Goal: Communication & Community: Ask a question

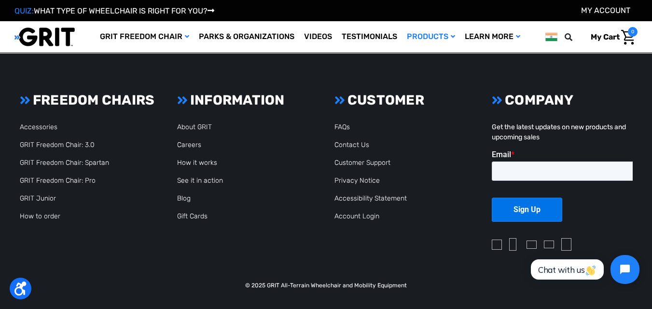
click at [349, 139] on ul "FAQs Contact Us Customer Support Privacy Notice Accessibility Statement Account…" at bounding box center [404, 171] width 141 height 99
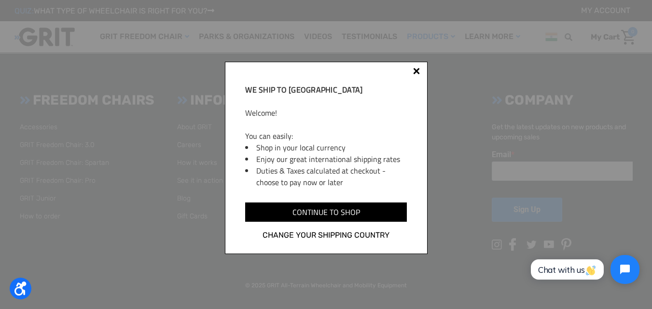
click at [420, 70] on div "We ship to India Welcome! You can easily: Shop in your local currency Enjoy our…" at bounding box center [326, 158] width 203 height 193
click at [415, 73] on div at bounding box center [416, 71] width 7 height 7
click at [423, 68] on div "We ship to India Welcome! You can easily: Shop in your local currency Enjoy our…" at bounding box center [326, 158] width 203 height 193
click at [419, 70] on div at bounding box center [417, 73] width 8 height 8
click at [413, 66] on div "We ship to India Welcome! You can easily: Shop in your local currency Enjoy our…" at bounding box center [326, 158] width 203 height 193
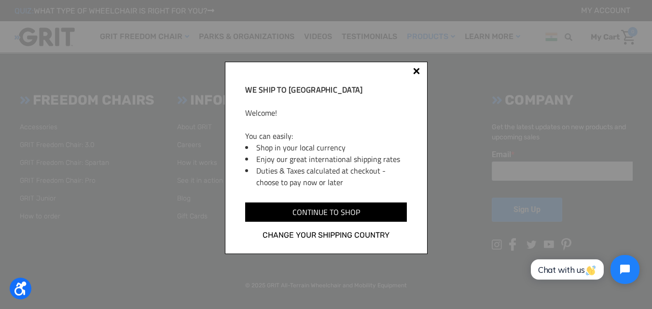
click at [414, 69] on div "We ship to India Welcome! You can easily: Shop in your local currency Enjoy our…" at bounding box center [326, 158] width 203 height 193
click at [415, 70] on div at bounding box center [416, 71] width 7 height 7
click at [410, 70] on div "We ship to India Welcome! You can easily: Shop in your local currency Enjoy our…" at bounding box center [326, 158] width 203 height 193
click at [417, 67] on div "We ship to India Welcome! You can easily: Shop in your local currency Enjoy our…" at bounding box center [326, 158] width 203 height 193
click at [418, 72] on div at bounding box center [416, 71] width 7 height 7
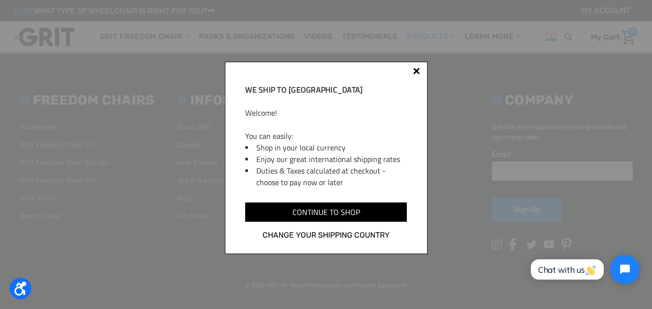
click at [421, 70] on div "We ship to India Welcome! You can easily: Shop in your local currency Enjoy our…" at bounding box center [326, 158] width 203 height 193
click at [419, 70] on div at bounding box center [417, 73] width 8 height 8
click at [413, 79] on div "We ship to India Welcome! You can easily: Shop in your local currency Enjoy our…" at bounding box center [326, 158] width 203 height 193
click at [417, 71] on div at bounding box center [416, 71] width 7 height 7
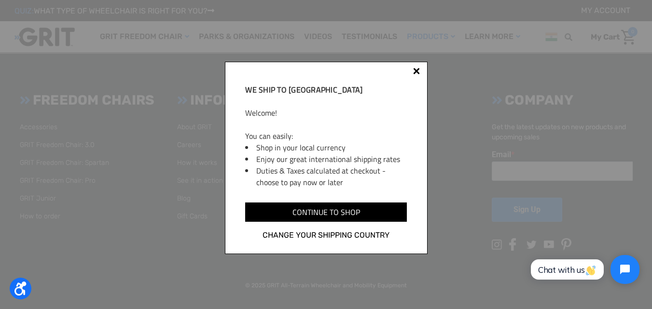
click at [408, 79] on div "We ship to India Welcome! You can easily: Shop in your local currency Enjoy our…" at bounding box center [326, 158] width 203 height 193
click at [413, 75] on div at bounding box center [417, 73] width 8 height 8
click at [328, 236] on link "Change your shipping country" at bounding box center [325, 235] width 161 height 13
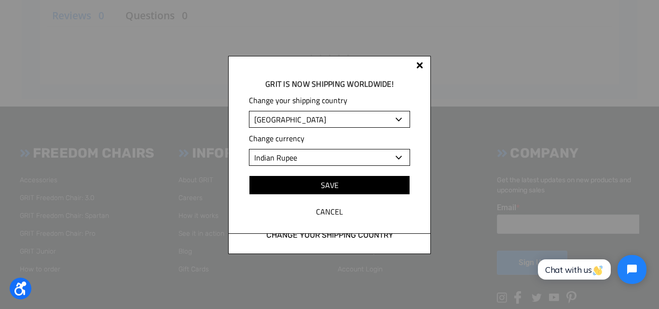
click at [329, 120] on select "Albania Algeria Andorra Angola Anguilla Antigua and Barbuda Argentina Armenia A…" at bounding box center [329, 119] width 161 height 17
click at [312, 48] on div "GRIT is Now shipping worldwide! Change your shipping country Albania Algeria An…" at bounding box center [329, 154] width 659 height 309
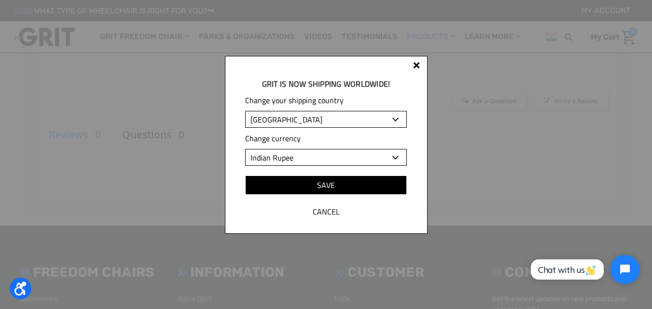
click at [417, 64] on div at bounding box center [416, 65] width 7 height 7
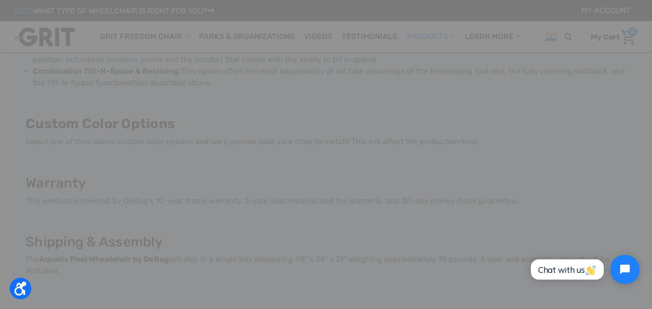
scroll to position [1110, 0]
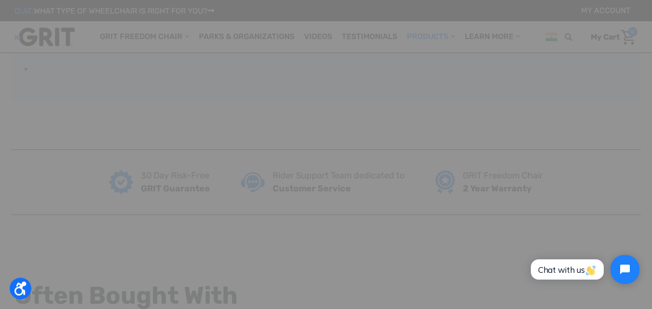
click at [201, 74] on div at bounding box center [326, 154] width 652 height 309
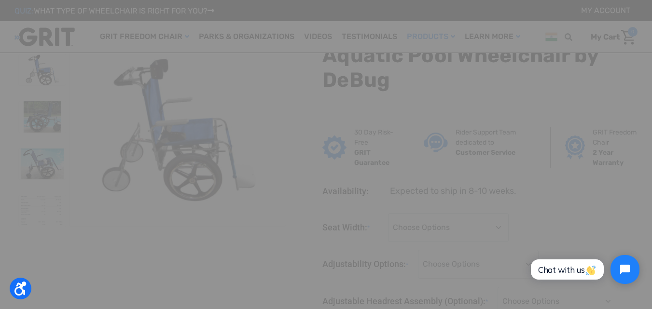
scroll to position [1835, 0]
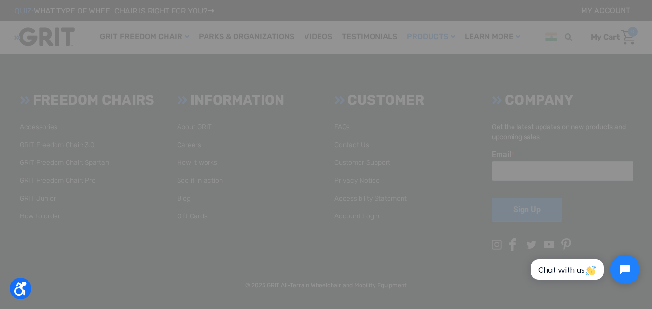
click at [331, 205] on div at bounding box center [326, 154] width 652 height 309
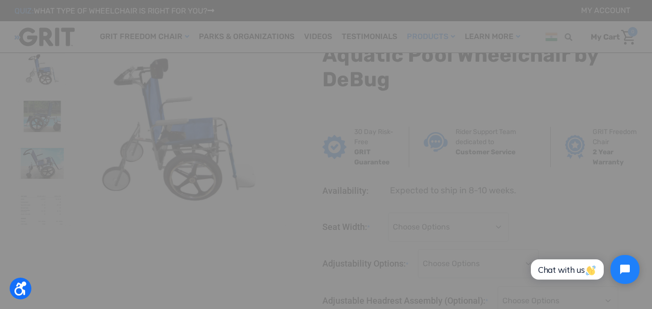
scroll to position [0, 0]
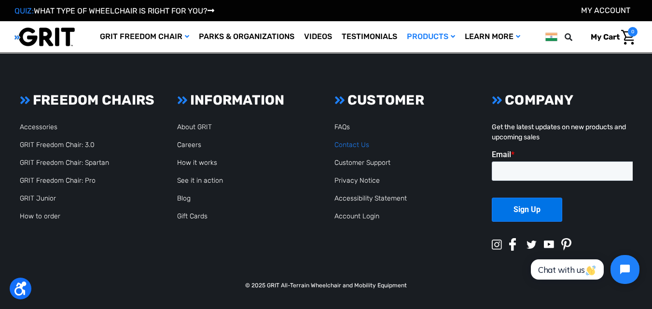
click at [342, 143] on link "Contact Us" at bounding box center [351, 145] width 35 height 8
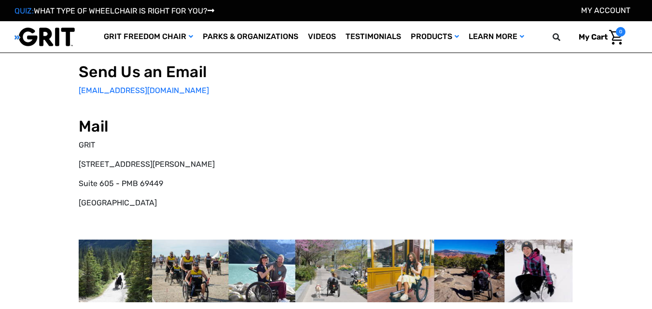
scroll to position [145, 0]
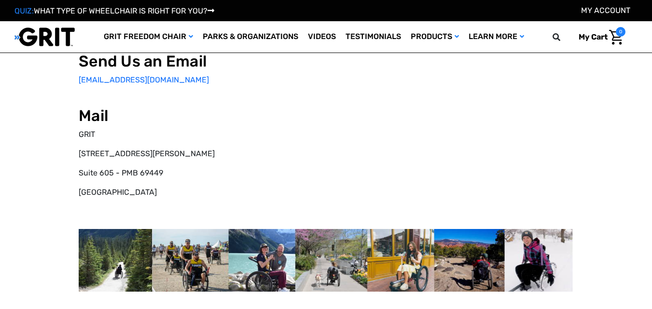
select select "IN"
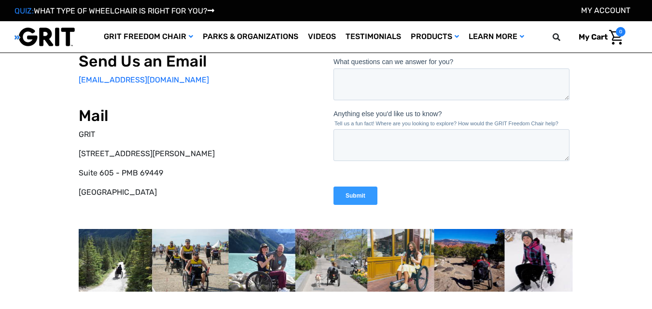
scroll to position [0, 0]
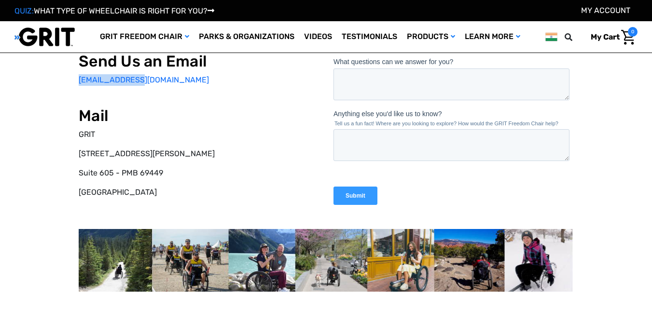
drag, startPoint x: 67, startPoint y: 81, endPoint x: 141, endPoint y: 82, distance: 73.8
click at [141, 82] on div "Call Us on the Phone 877-345-4748 Monday - Friday, 10am - 5pm Eastern Time Send…" at bounding box center [326, 135] width 618 height 404
copy link "info@gogrit.us"
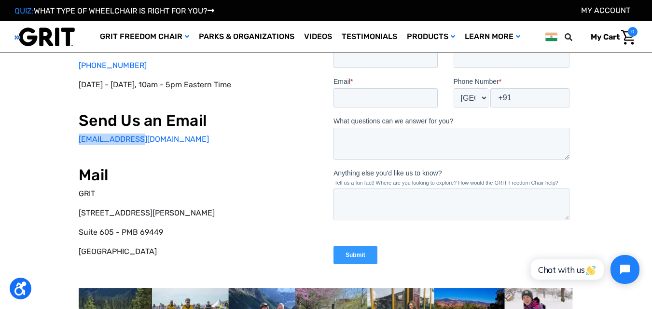
scroll to position [48, 0]
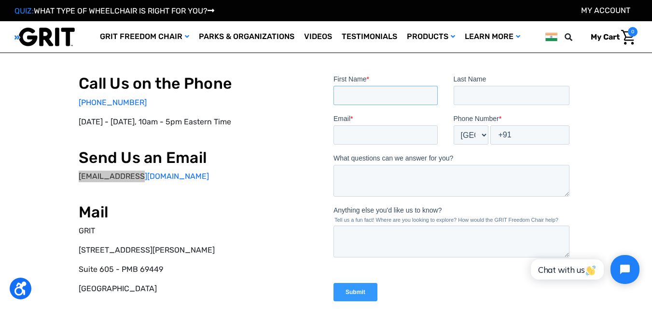
click at [368, 97] on input "First Name *" at bounding box center [385, 95] width 104 height 19
type input "Eva"
type input "[PERSON_NAME]"
type input "[EMAIL_ADDRESS][DOMAIN_NAME]"
select select "US"
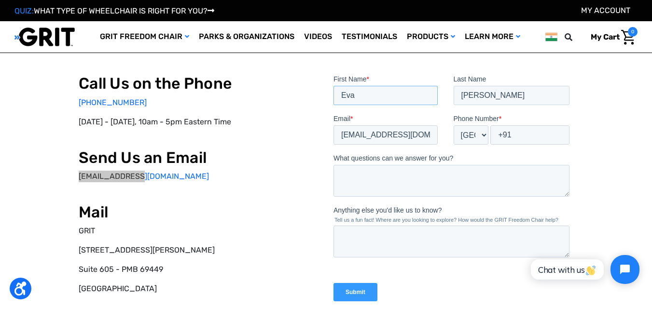
type input "+1"
click at [374, 173] on textarea "What questions can we answer for you?" at bounding box center [451, 181] width 236 height 32
click at [362, 251] on textarea "Anything else you'd like us to know?" at bounding box center [451, 242] width 236 height 32
click at [375, 242] on textarea "Anything else you'd like us to know?" at bounding box center [451, 242] width 236 height 32
paste textarea "Hi, We own the domain Aquaticwheelchair[dot]com which is a keyword oriented dom…"
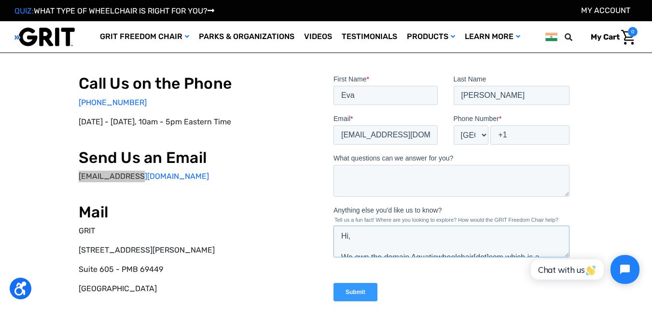
scroll to position [132, 0]
click at [349, 104] on input "Eva" at bounding box center [385, 95] width 104 height 19
click at [349, 103] on input "Eva" at bounding box center [385, 95] width 104 height 19
click at [341, 230] on textarea "Hi, We own the domain Aquaticwheelchair[dot]com which is a keyword oriented dom…" at bounding box center [451, 242] width 236 height 32
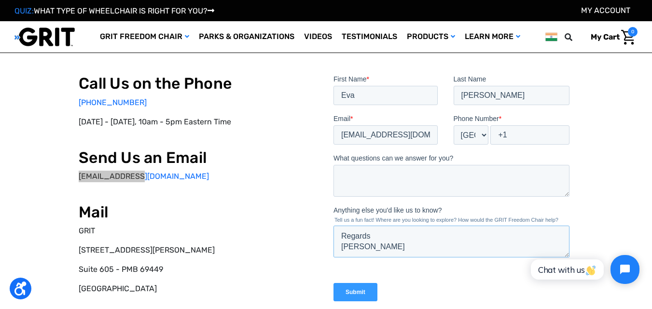
scroll to position [103, 0]
click at [354, 251] on textarea "Hi, We own the domain Aquaticwheelchair[dot]com which is a keyword oriented dom…" at bounding box center [451, 242] width 236 height 32
click at [359, 230] on textarea "Hi, We own the domain Aquaticwheelchair[dot]com which is a keyword oriented dom…" at bounding box center [451, 242] width 236 height 32
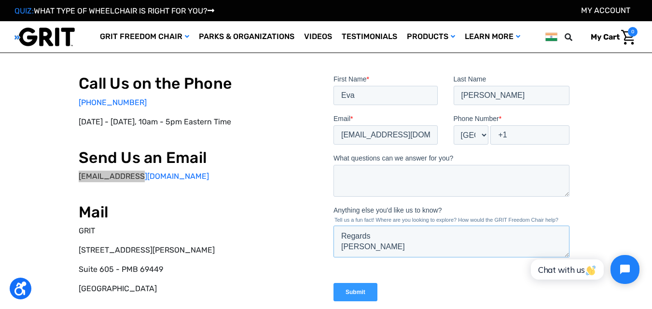
paste textarea "Ev"
type textarea "Hi, We own the domain Aquaticwheelchair[dot]com which is a keyword oriented dom…"
click at [351, 179] on textarea "What questions can we answer for you?" at bounding box center [451, 181] width 236 height 32
paste textarea "Hi, We own the domain Aquaticwheelchair[dot]com which is a keyword oriented dom…"
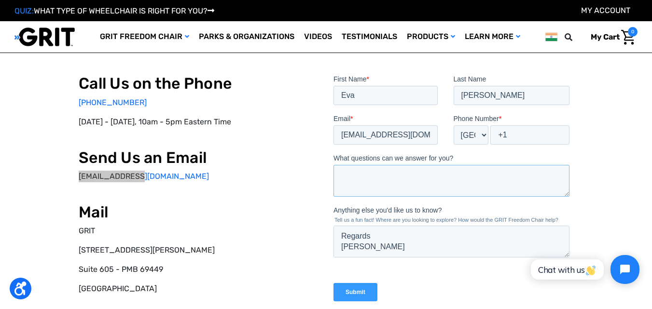
type textarea "Hi, We own the domain Aquaticwheelchair[dot]com which is a keyword oriented dom…"
paste textarea "Hi, We own the domain Aquaticwheelchair[dot]com which is a keyword oriented dom…"
type textarea "Hi, We own the domain Aquaticwheelchair[dot]com which is a keyword oriented dom…"
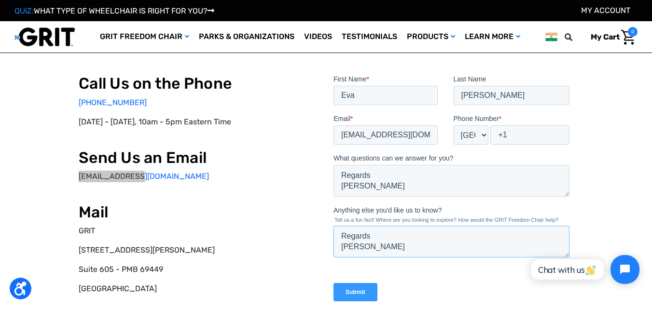
click at [358, 234] on textarea "Hi, We own the domain Aquaticwheelchair[dot]com which is a keyword oriented dom…" at bounding box center [451, 242] width 236 height 32
type textarea "Hi, We own the domain Aquaticwheelchair[dot]com which is a keyword oriented dom…"
drag, startPoint x: 352, startPoint y: 268, endPoint x: 358, endPoint y: 280, distance: 13.0
click at [354, 273] on form "First Name * Eva Last Name William Email * evawilliams167@gmail.com Phone Numbe…" at bounding box center [453, 192] width 240 height 236
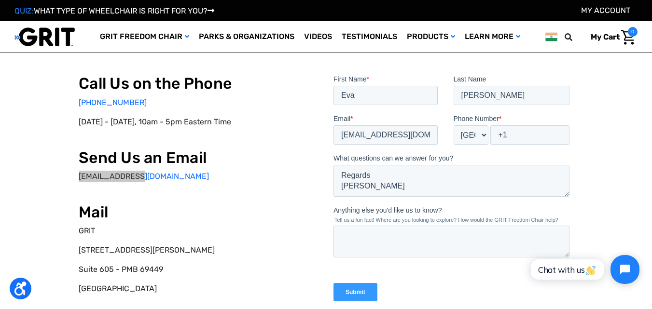
click at [358, 280] on div "Submit" at bounding box center [453, 292] width 240 height 35
click at [358, 284] on input "Submit" at bounding box center [355, 292] width 44 height 18
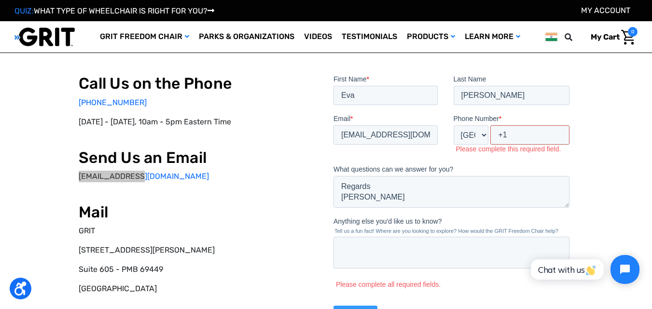
click at [529, 140] on input "+1" at bounding box center [529, 134] width 79 height 19
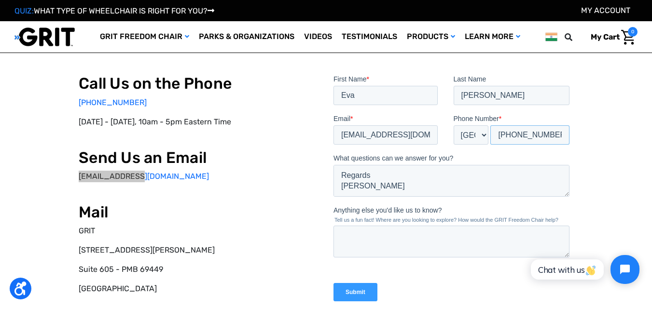
type input "+1 2018529630"
click at [335, 237] on textarea "Anything else you'd like us to know?" at bounding box center [451, 242] width 236 height 32
click at [346, 284] on input "Submit" at bounding box center [355, 292] width 44 height 18
